Goal: Check status: Check status

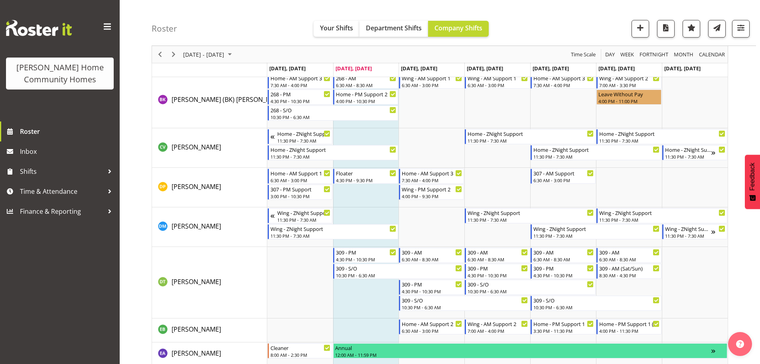
scroll to position [261, 0]
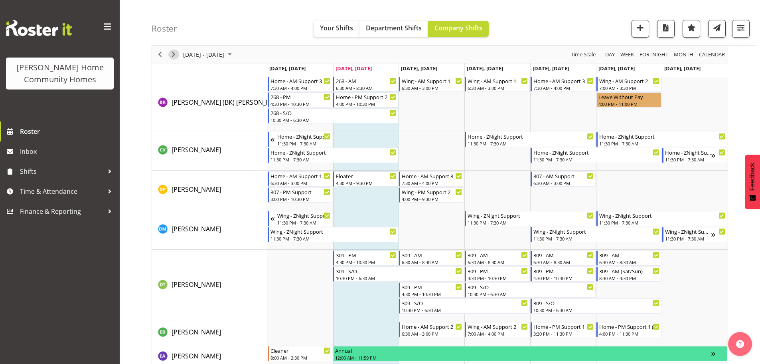
click at [176, 51] on span "Next" at bounding box center [174, 54] width 10 height 10
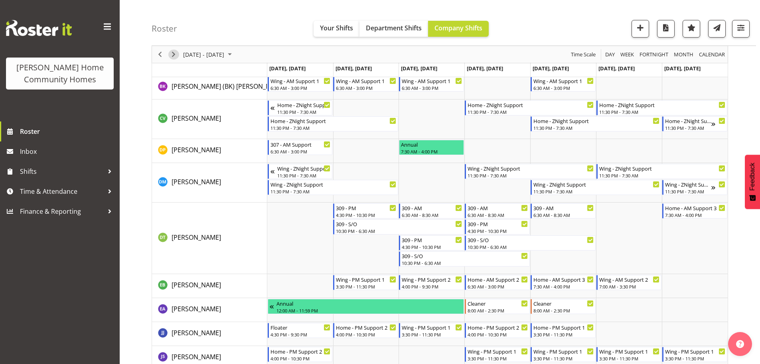
click at [176, 51] on span "Next" at bounding box center [174, 54] width 10 height 10
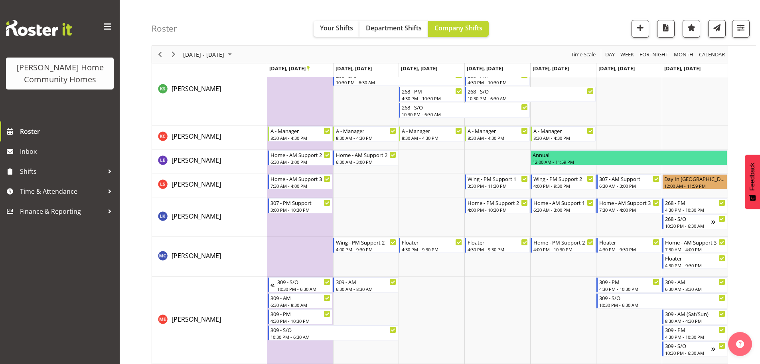
scroll to position [718, 0]
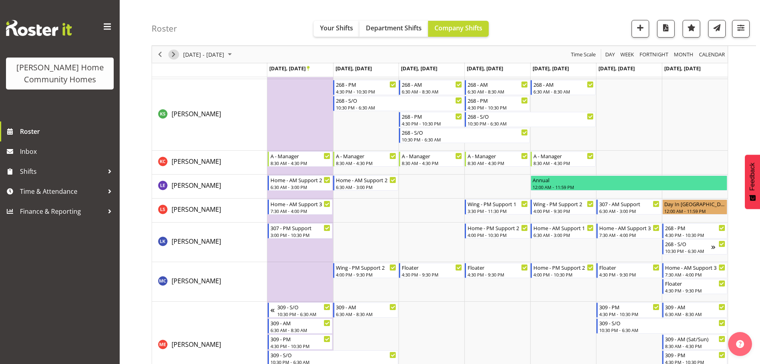
click at [176, 55] on span "Next" at bounding box center [174, 54] width 10 height 10
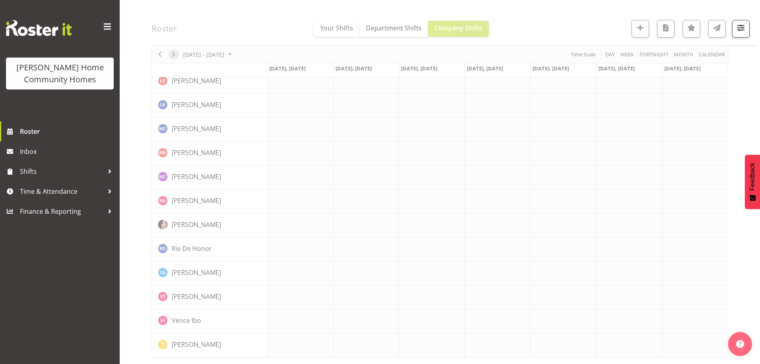
scroll to position [547, 0]
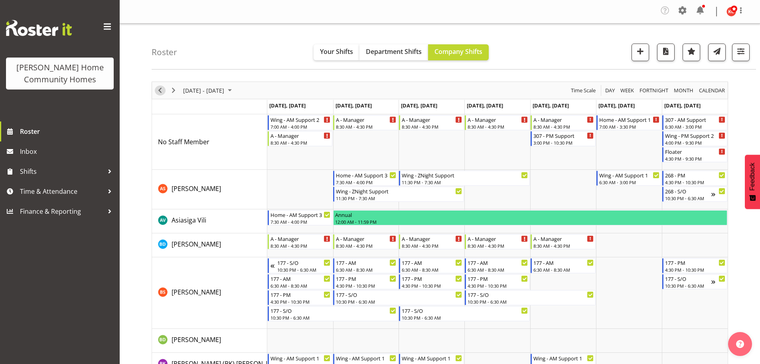
click at [162, 89] on span "Previous" at bounding box center [160, 90] width 10 height 10
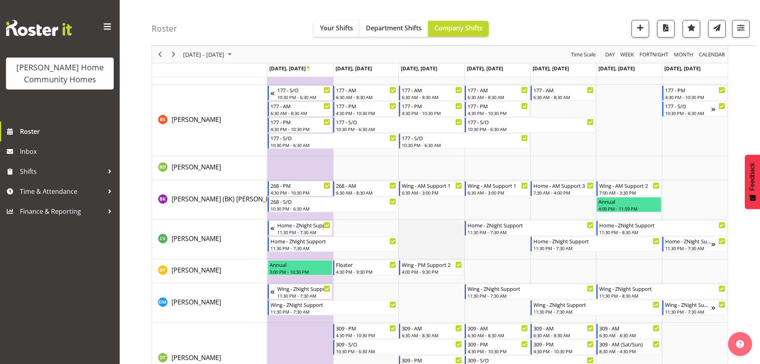
scroll to position [160, 0]
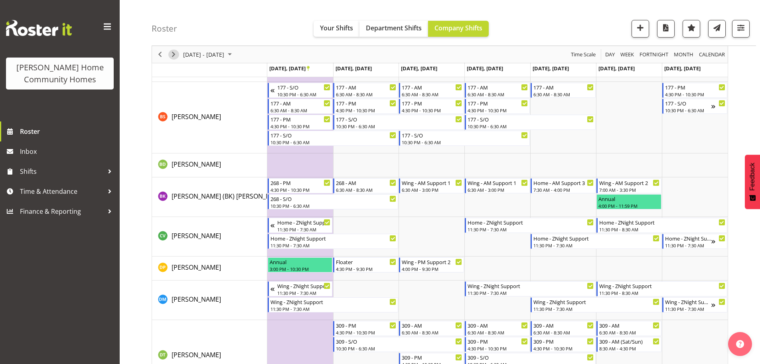
click at [174, 55] on span "Next" at bounding box center [174, 54] width 10 height 10
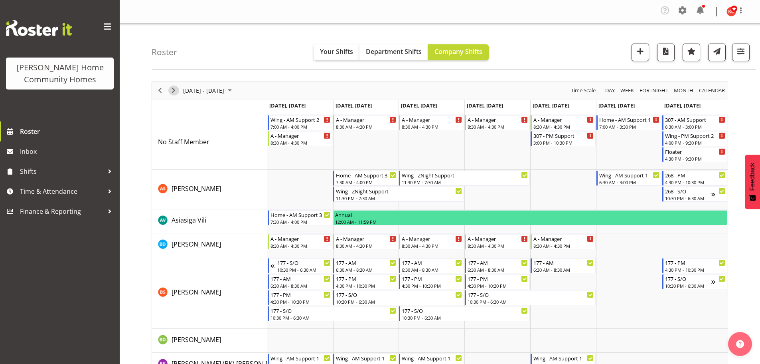
click at [174, 89] on span "Next" at bounding box center [174, 90] width 10 height 10
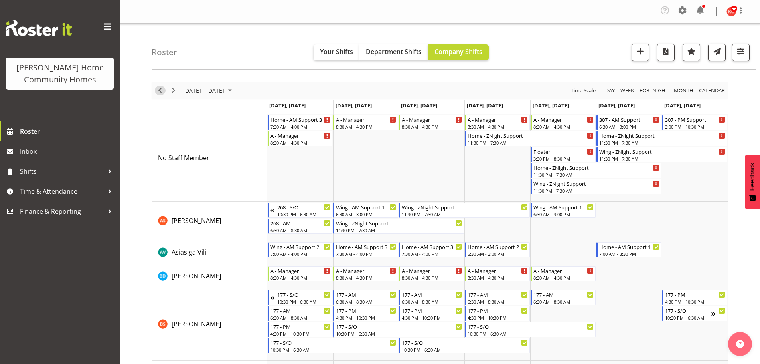
click at [161, 93] on span "Previous" at bounding box center [160, 90] width 10 height 10
